Goal: Information Seeking & Learning: Compare options

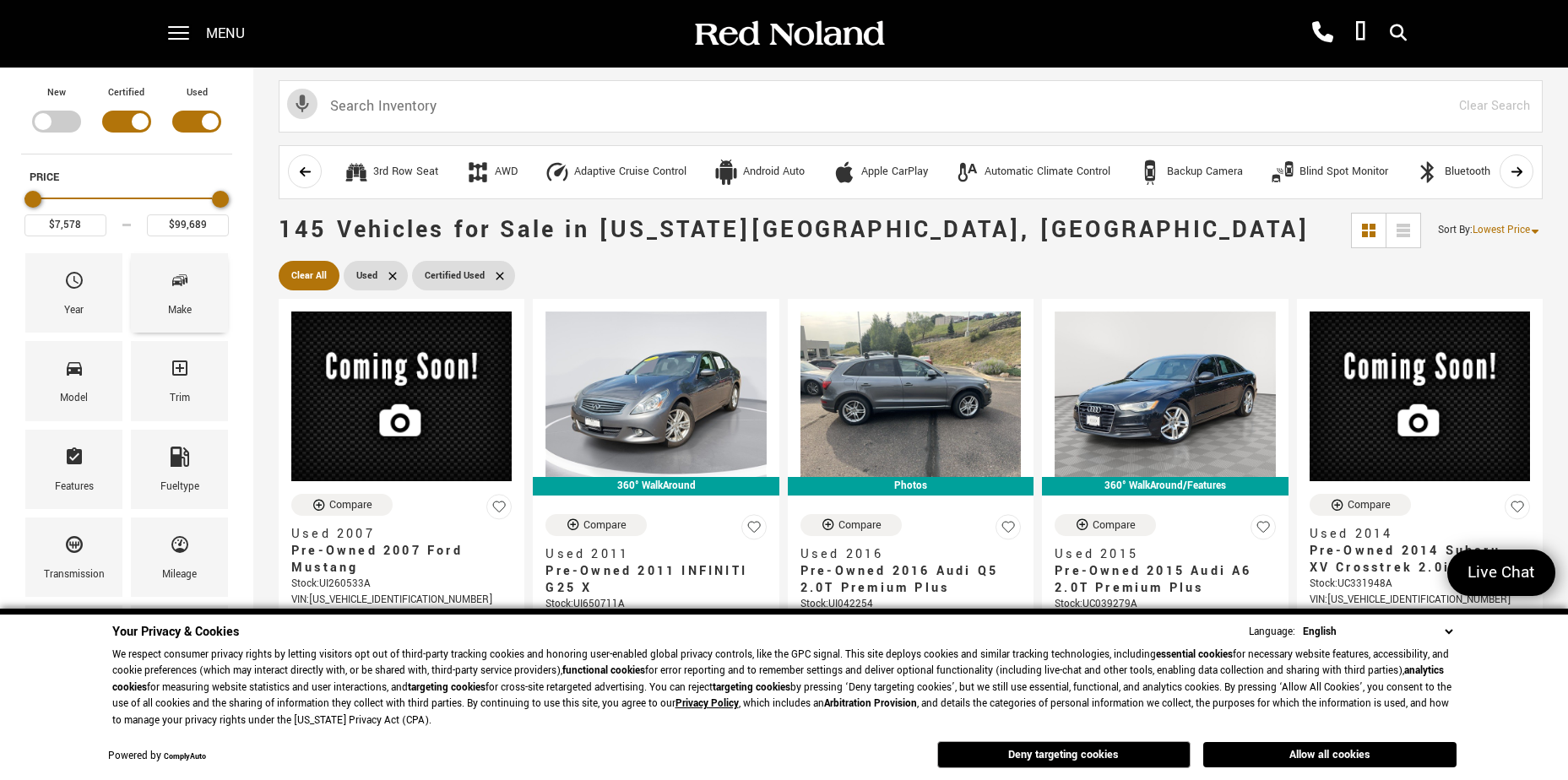
click at [176, 306] on div "Make" at bounding box center [180, 310] width 23 height 19
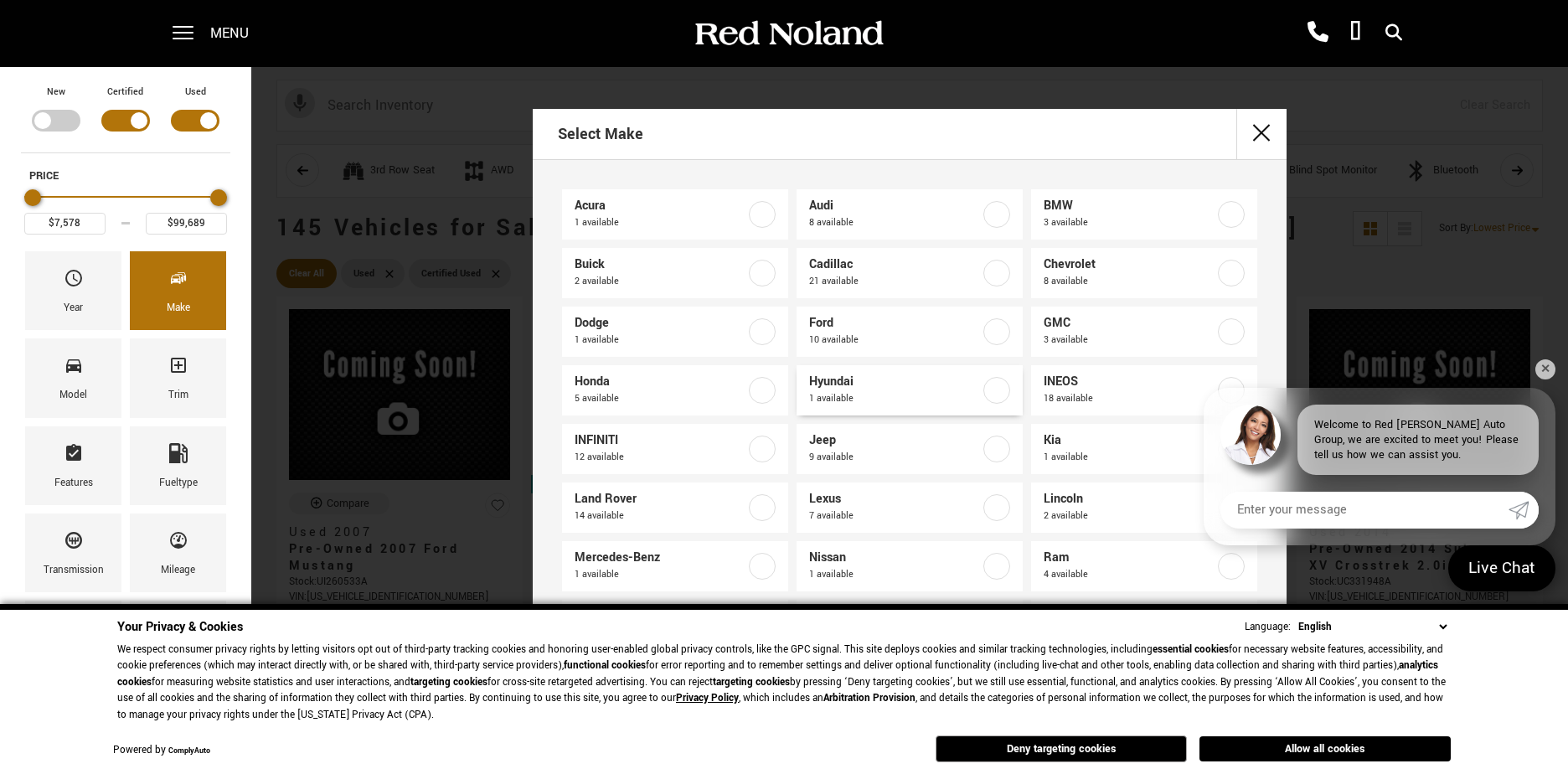
scroll to position [64, 0]
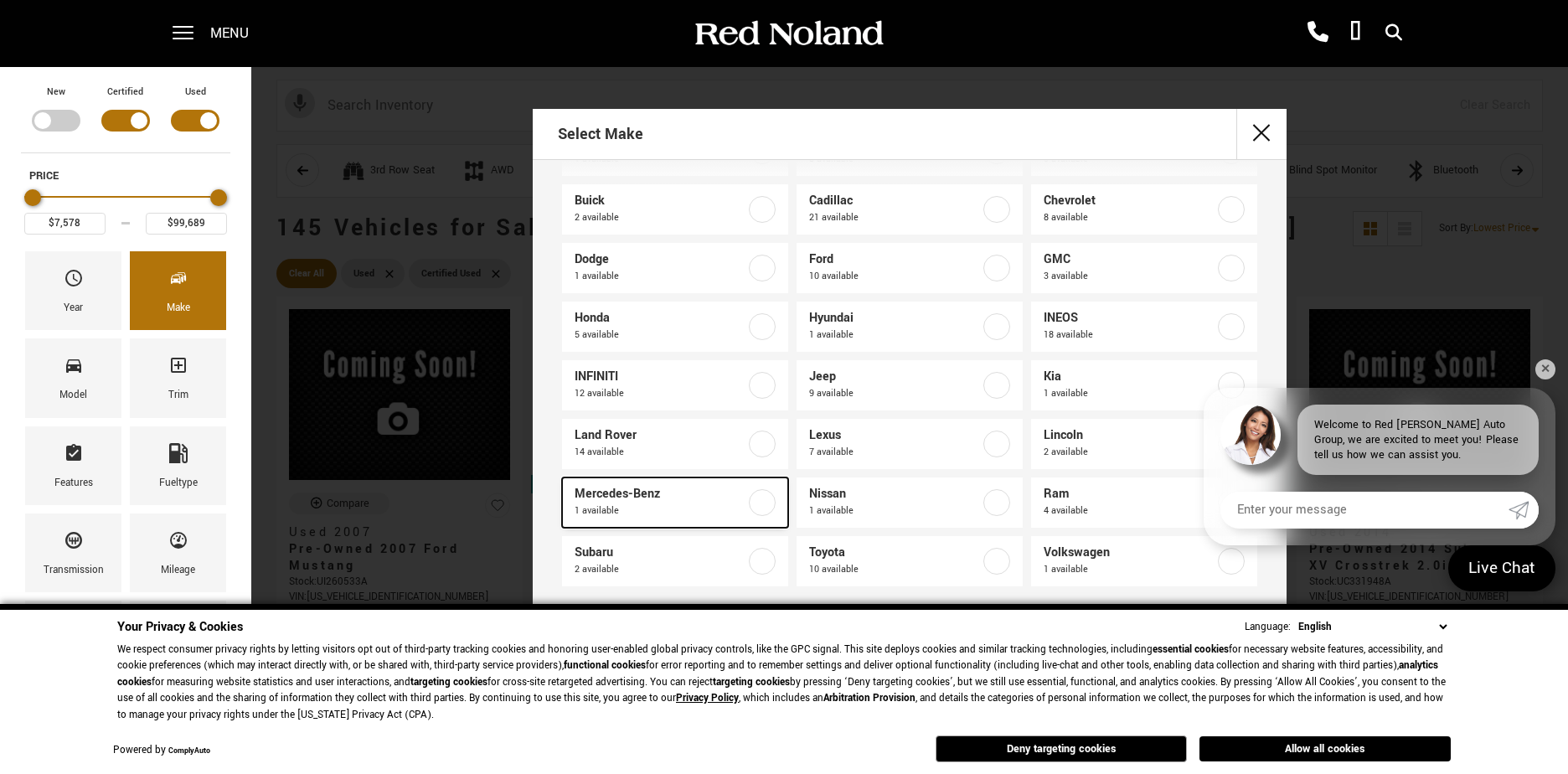
click at [597, 493] on span "Mercedes-Benz" at bounding box center [659, 494] width 171 height 17
type input "$54,052"
checkbox input "true"
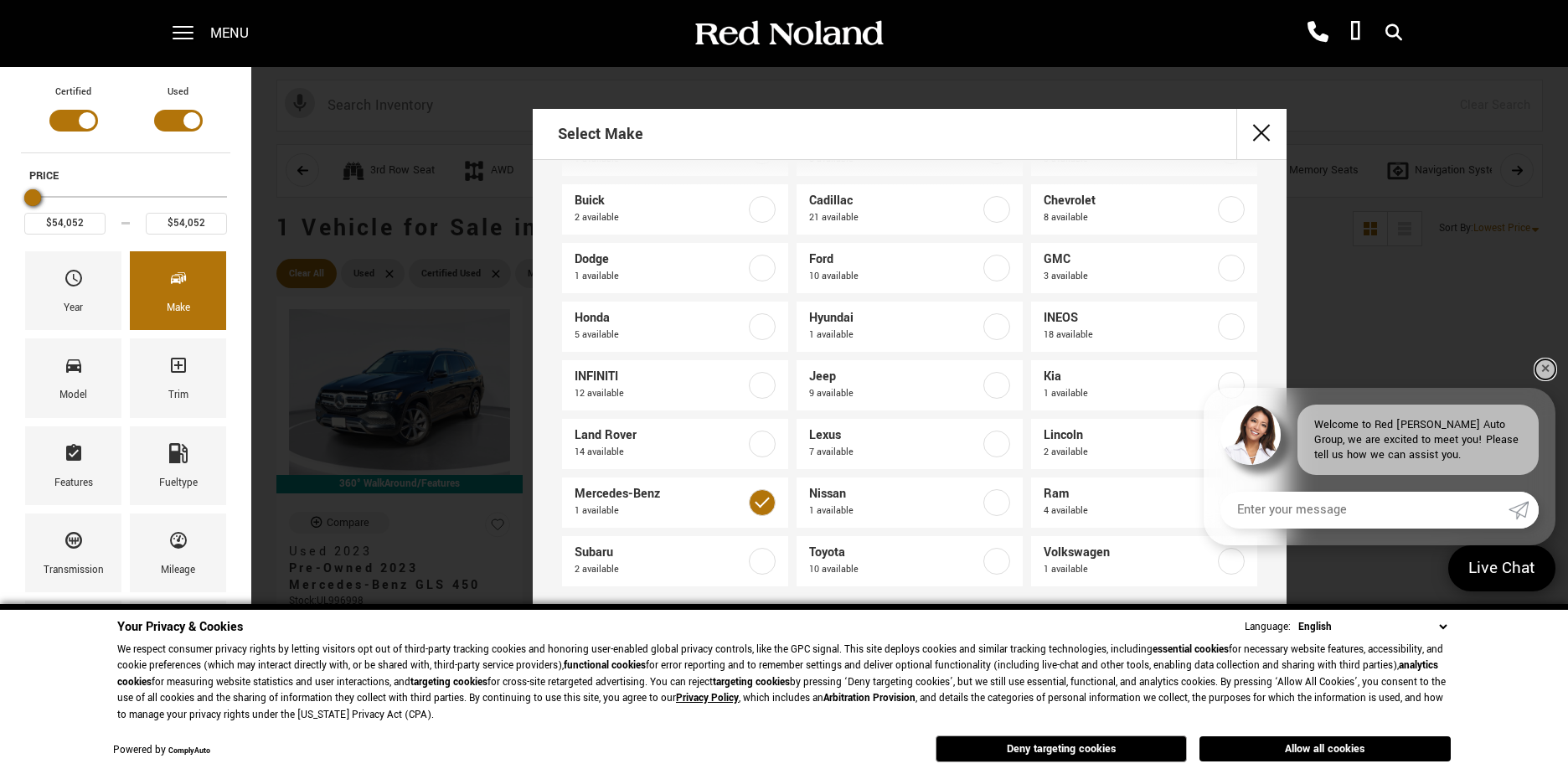
click at [1544, 359] on link "✕" at bounding box center [1545, 369] width 20 height 20
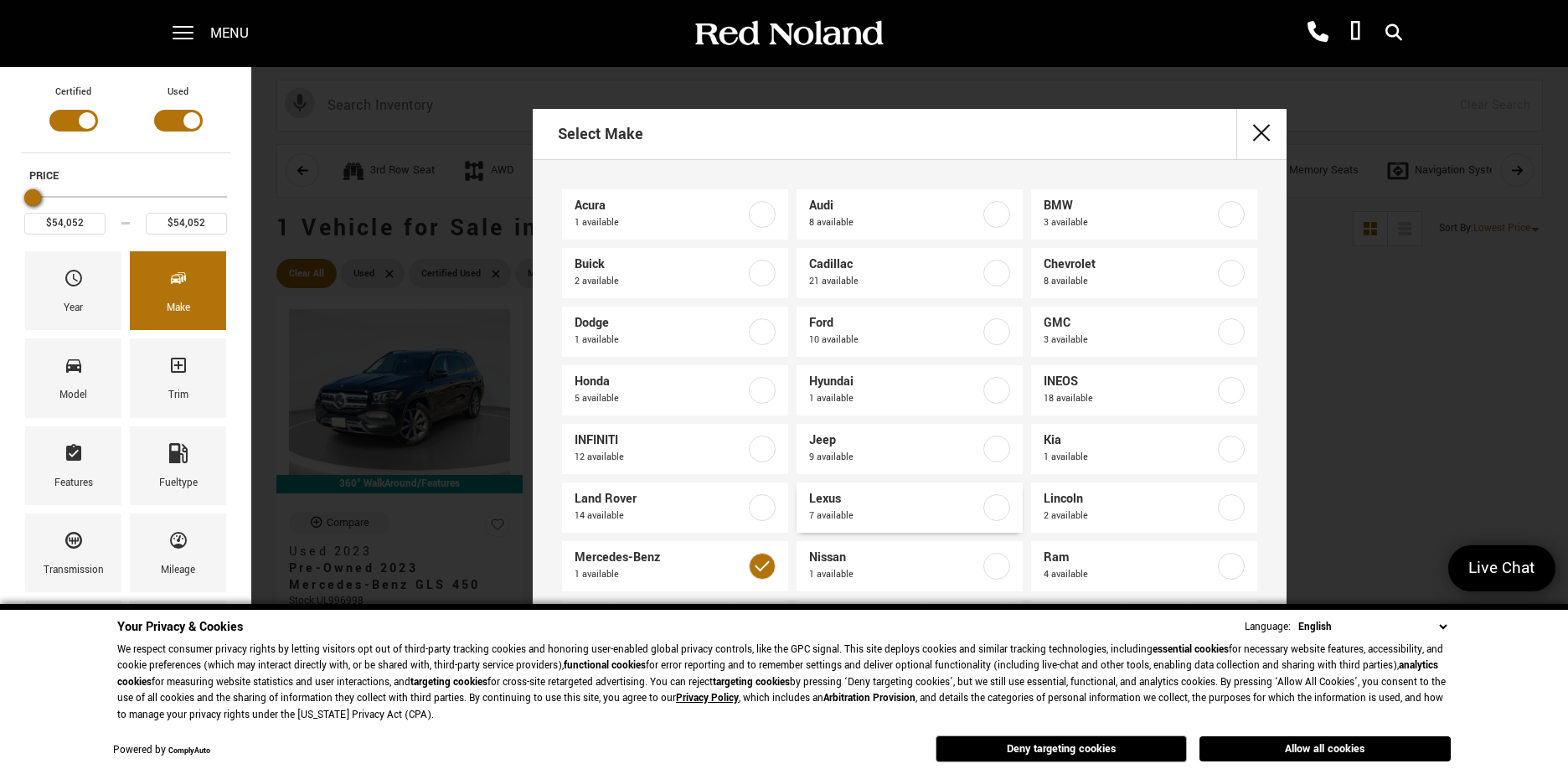
scroll to position [64, 0]
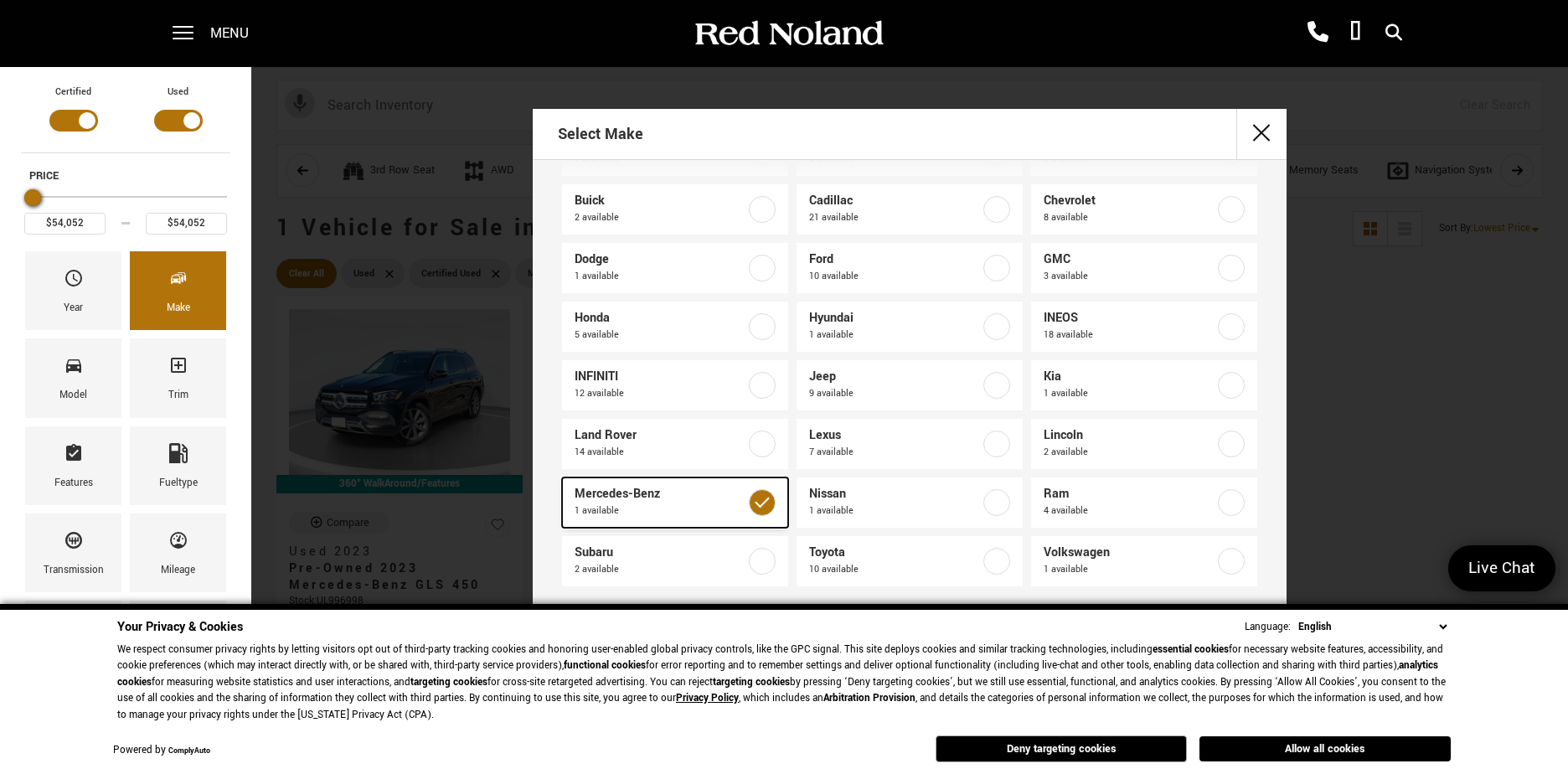
click at [753, 505] on label at bounding box center [762, 503] width 27 height 27
type input "$7,578"
type input "$99,689"
checkbox input "false"
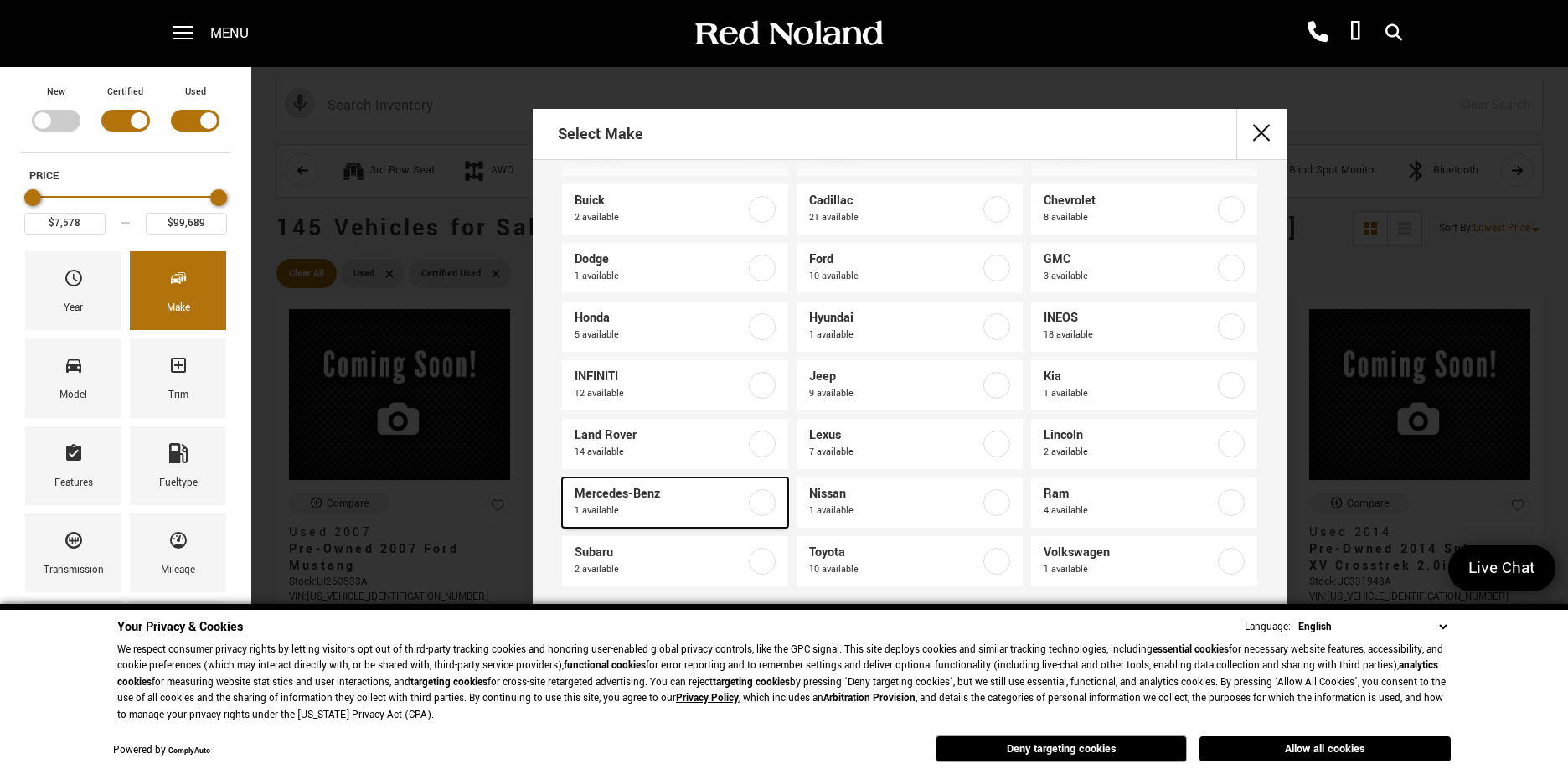
click at [753, 505] on label at bounding box center [762, 503] width 27 height 27
type input "$54,052"
checkbox input "true"
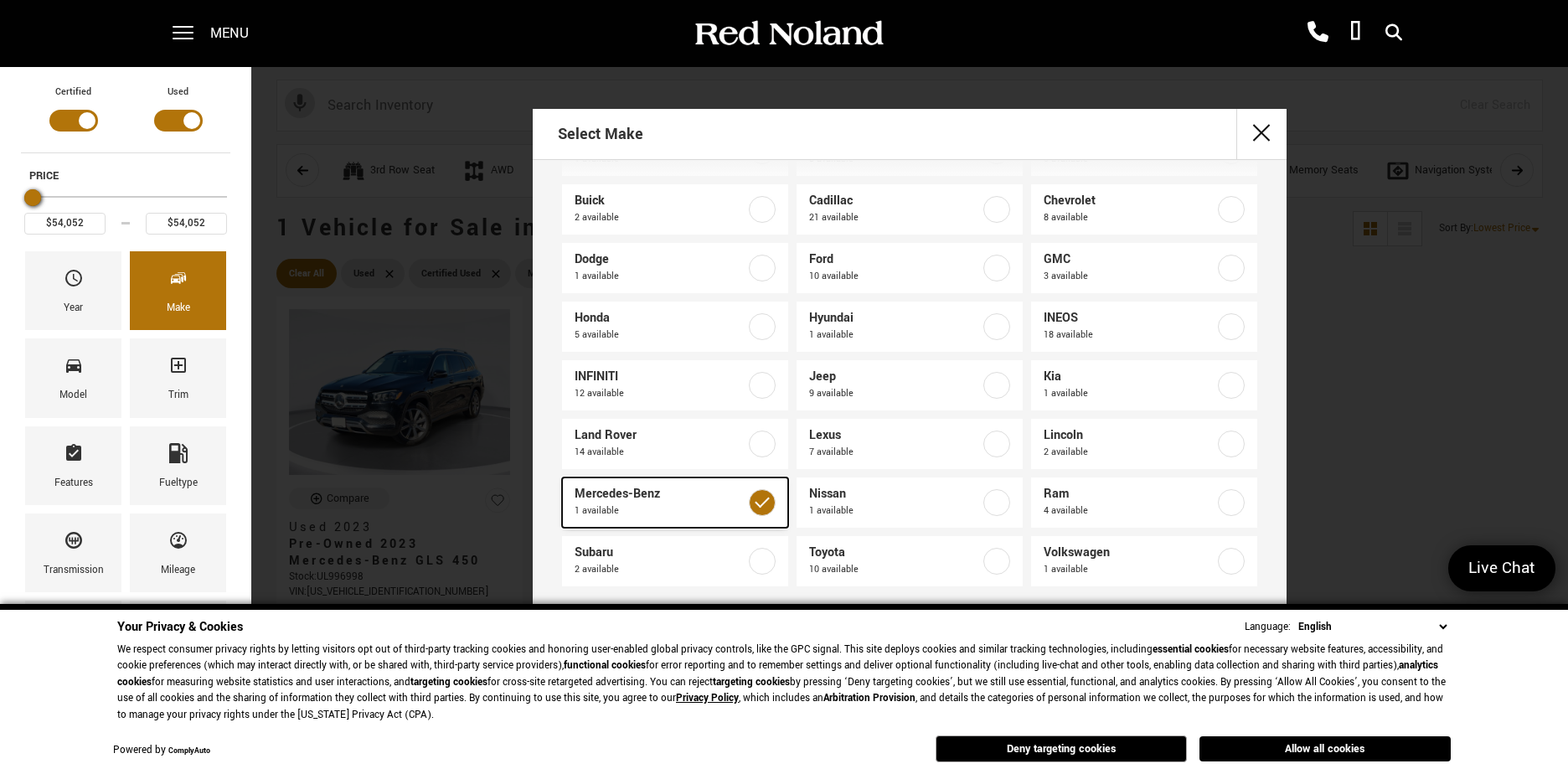
click at [753, 505] on label at bounding box center [762, 503] width 27 height 27
type input "$7,578"
type input "$99,689"
checkbox input "false"
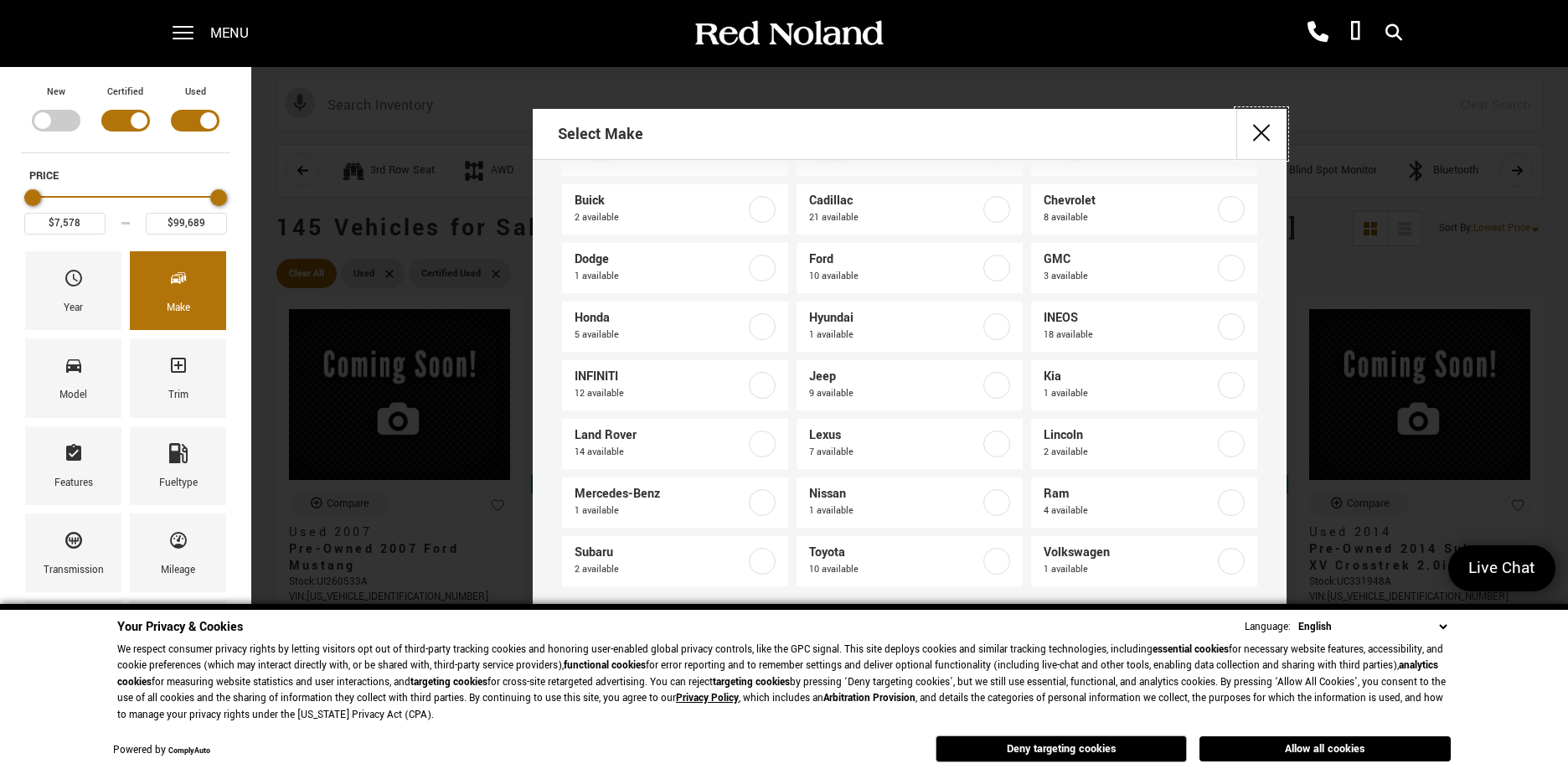
click at [1260, 129] on button "close" at bounding box center [1261, 134] width 51 height 51
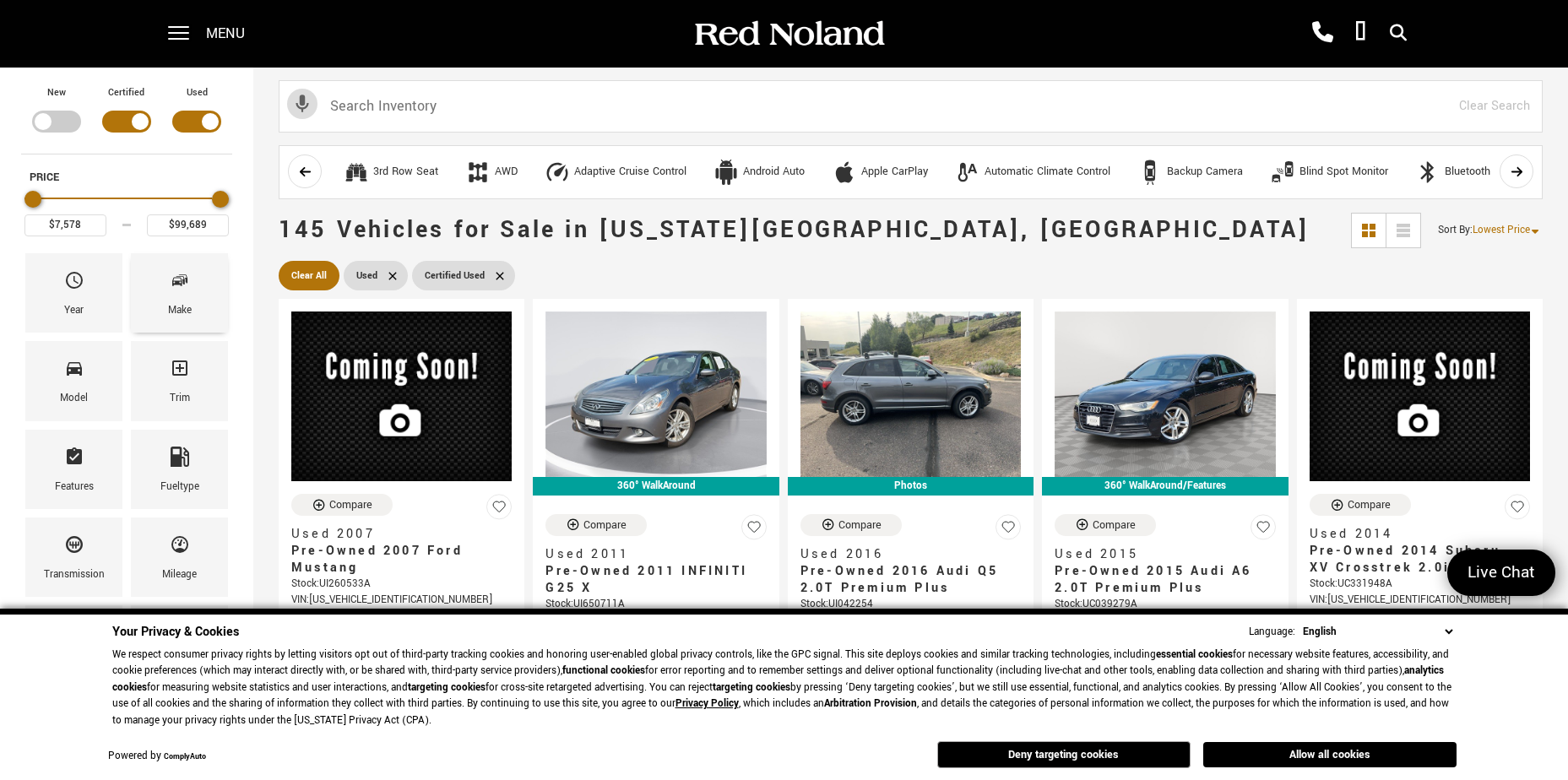
click at [181, 309] on div "Make" at bounding box center [180, 310] width 23 height 19
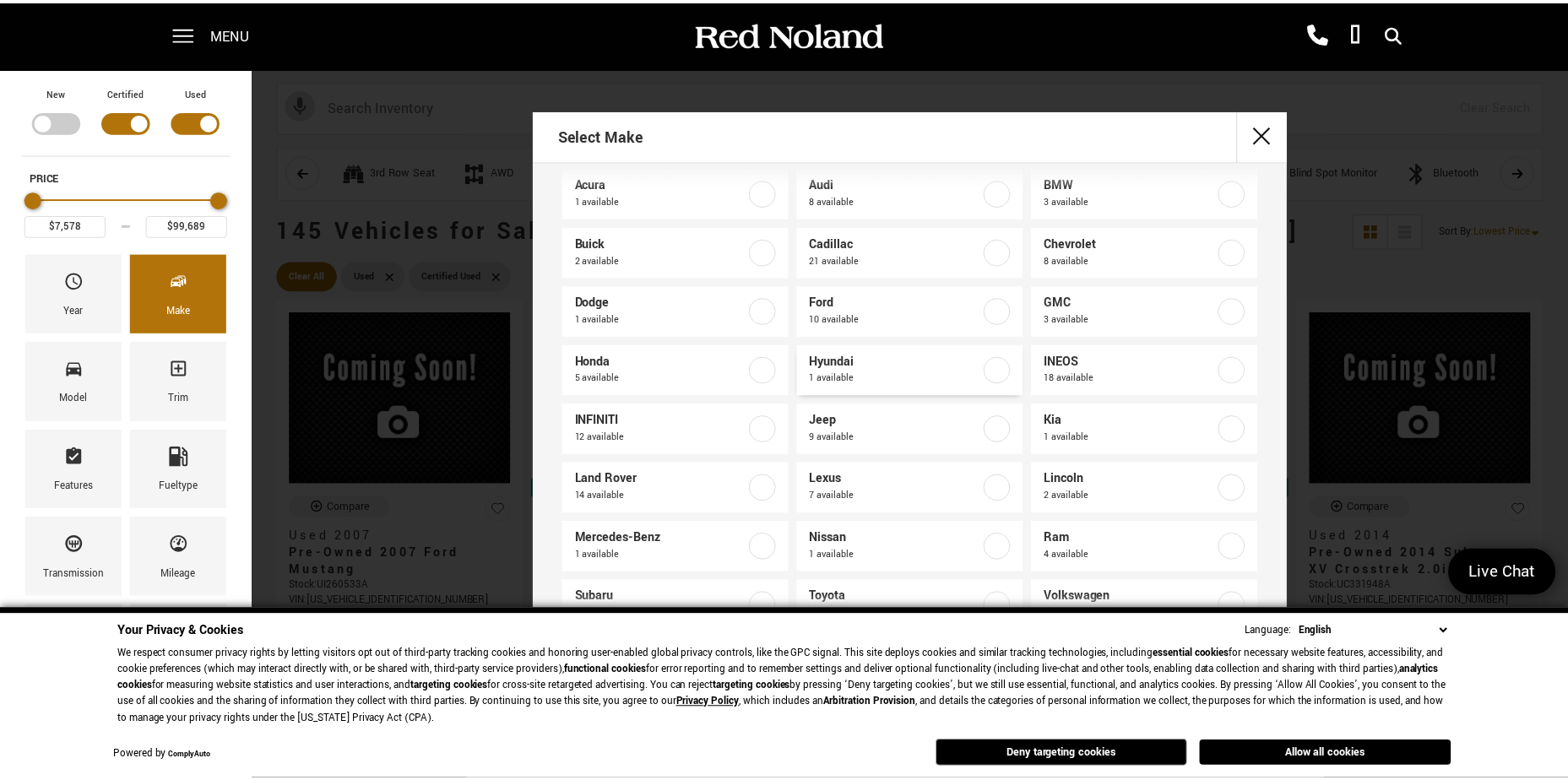
scroll to position [64, 0]
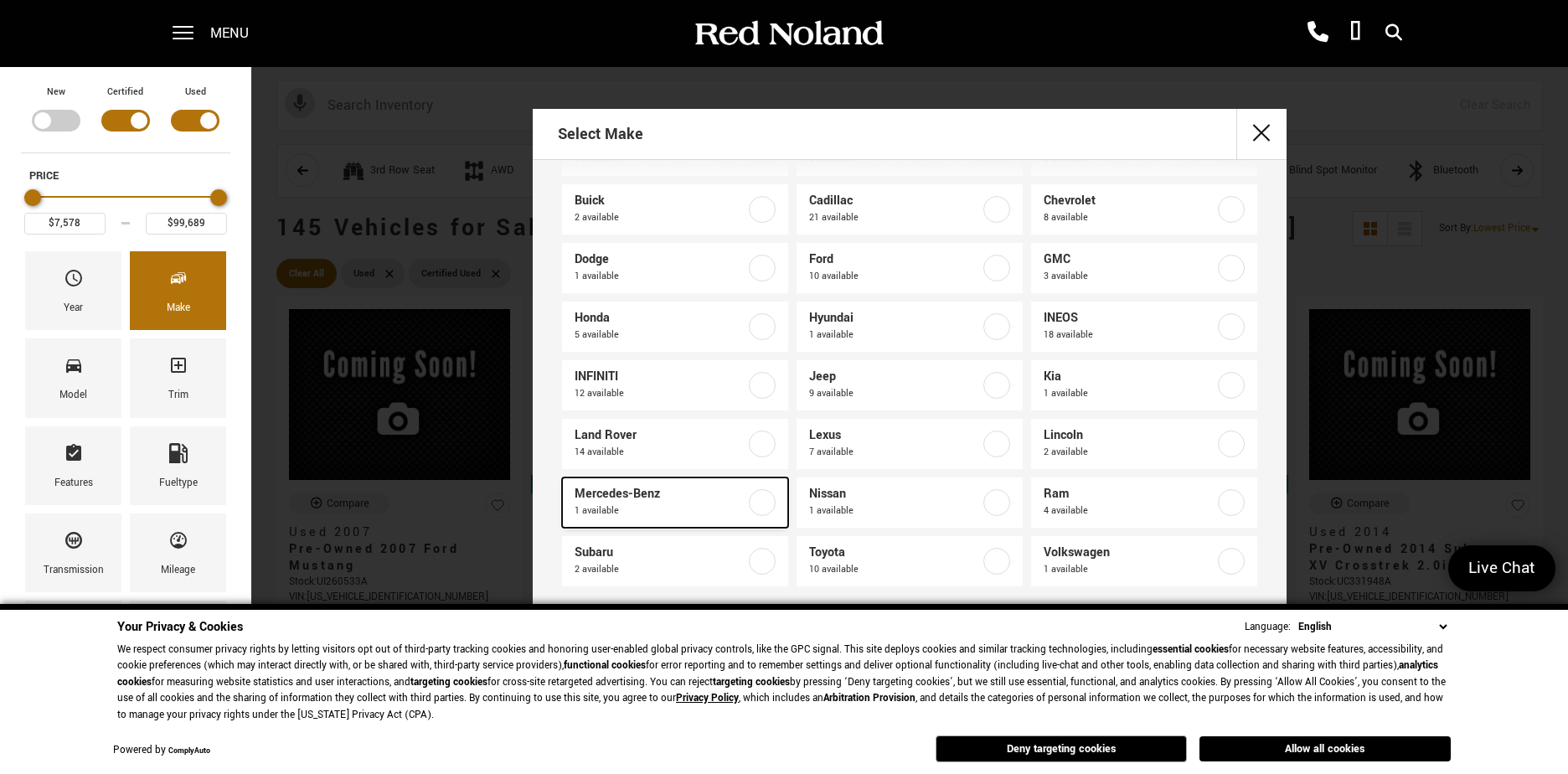
click at [754, 496] on label at bounding box center [762, 503] width 27 height 27
type input "$54,052"
checkbox input "true"
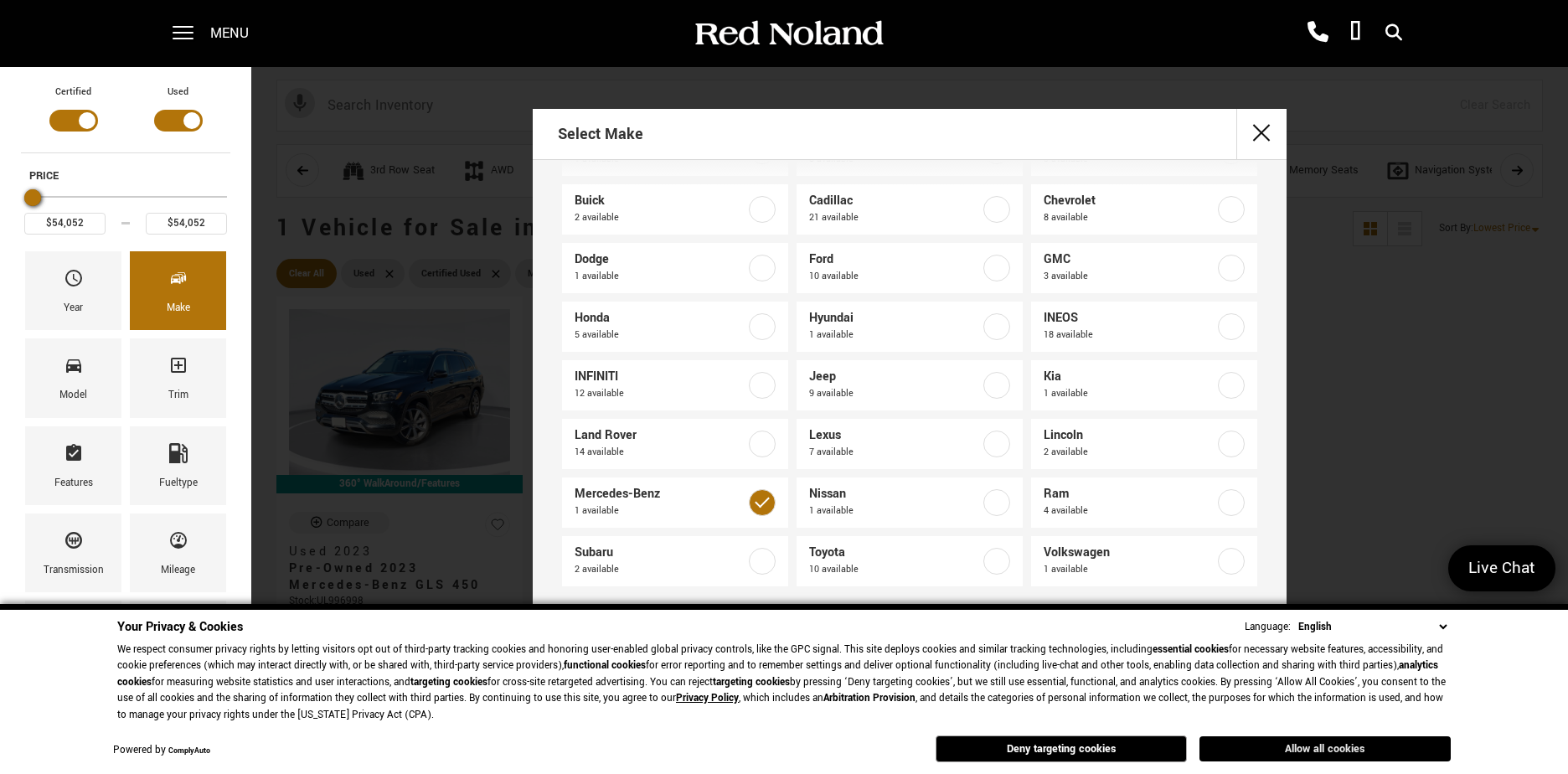
click at [1304, 747] on button "Allow all cookies" at bounding box center [1324, 749] width 251 height 25
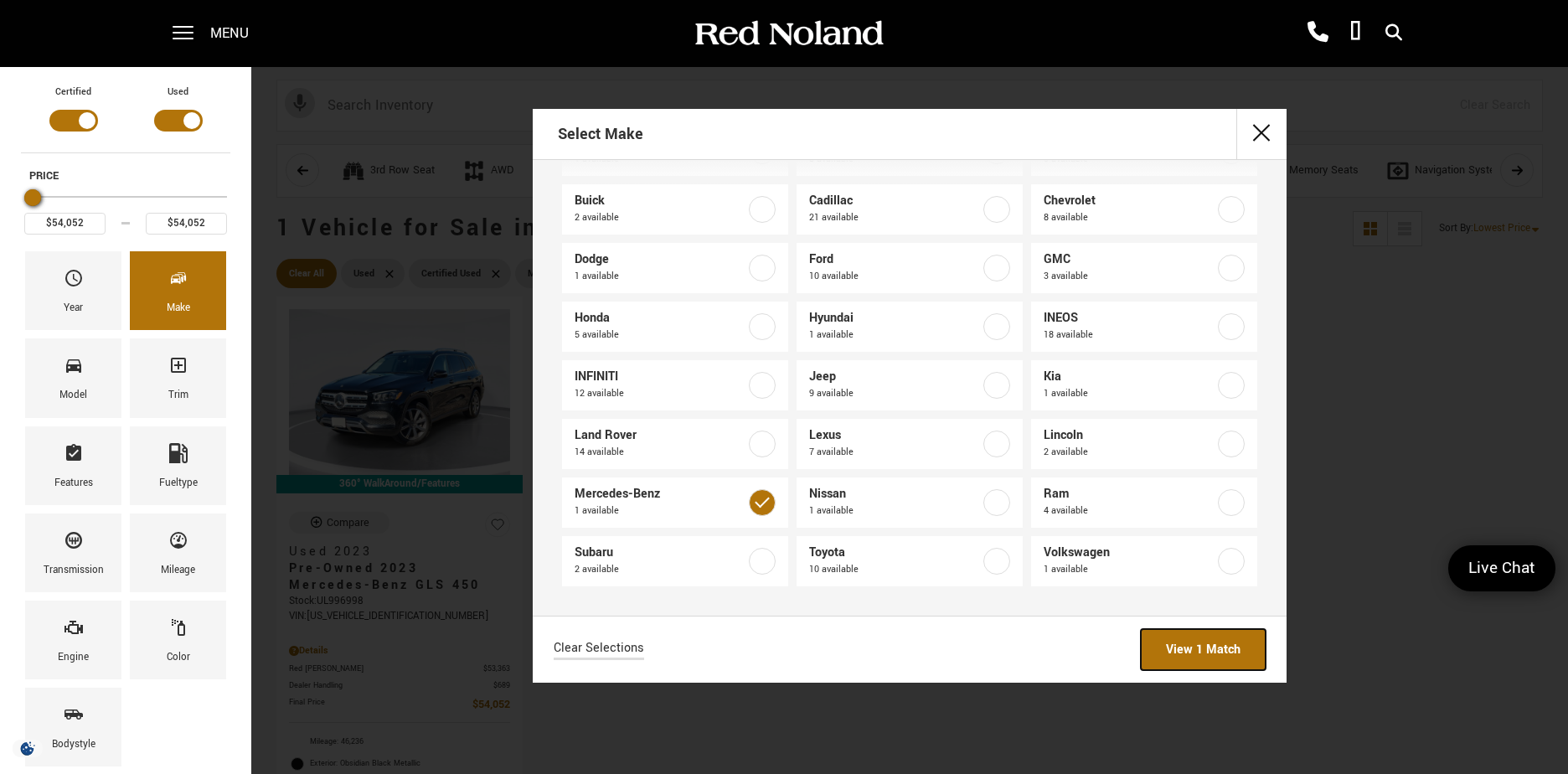
click at [1197, 653] on link "View 1 Match" at bounding box center [1203, 650] width 125 height 41
